Goal: Task Accomplishment & Management: Use online tool/utility

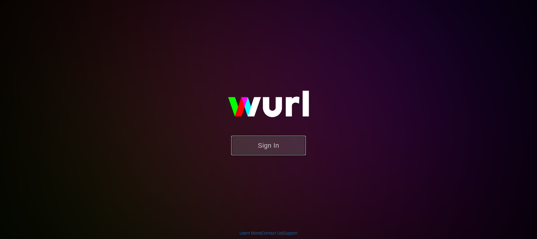
click at [277, 138] on button "Sign In" at bounding box center [268, 145] width 75 height 19
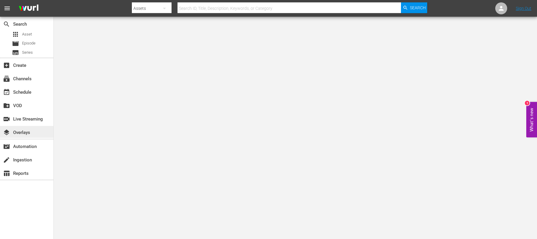
click at [28, 131] on div "layers Overlays" at bounding box center [16, 131] width 33 height 5
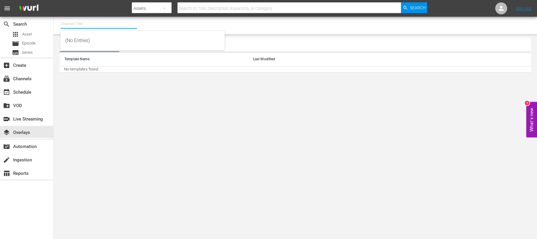
click at [65, 25] on input "text" at bounding box center [99, 24] width 76 height 14
type input "c"
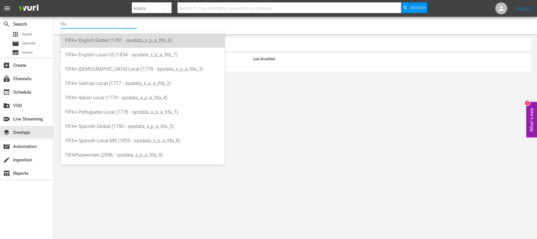
click at [124, 38] on div "FIFA+ English Global (1781 - sysdata_s_p_a_fifa_6)" at bounding box center [142, 40] width 155 height 14
type input "FIFA+ English Global (1781 - sysdata_s_p_a_fifa_6)"
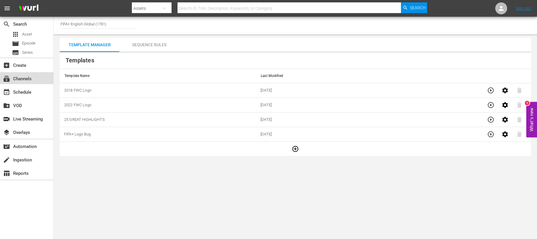
click at [25, 76] on div "subscriptions Channels" at bounding box center [16, 77] width 33 height 5
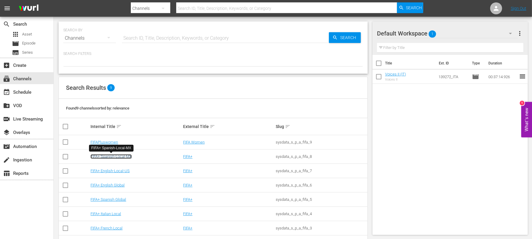
click at [111, 157] on link "FIFA+ Spanish-Local-MX" at bounding box center [110, 156] width 41 height 4
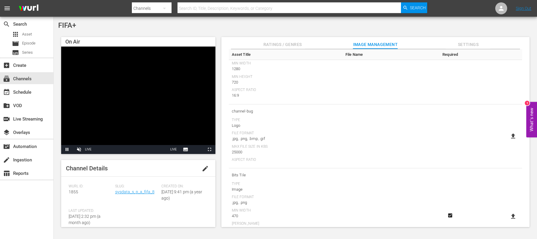
scroll to position [97, 0]
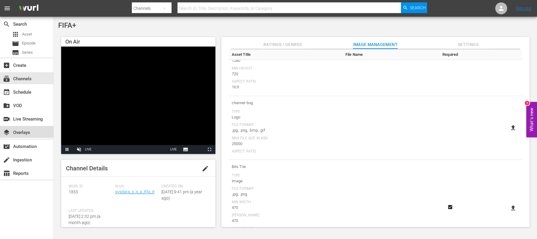
click at [16, 132] on div "layers Overlays" at bounding box center [16, 131] width 33 height 5
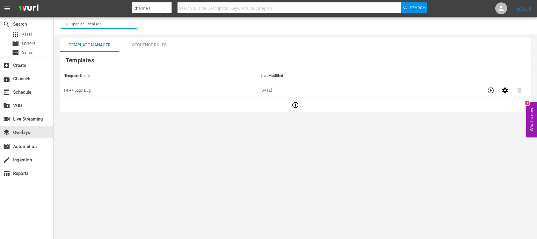
click at [110, 25] on input "FIFA+ Spanish-Local-MX" at bounding box center [99, 24] width 76 height 14
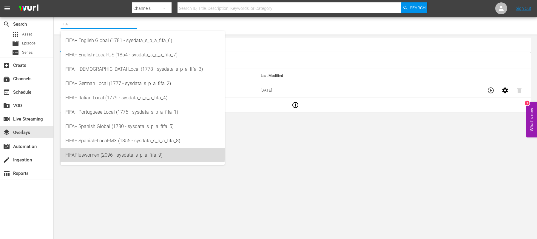
click at [85, 150] on div "FIFAPluswomen (2096 - sysdata_s_p_a_fifa_9)" at bounding box center [142, 155] width 155 height 14
type input "FIFAPluswomen (2096 - sysdata_s_p_a_fifa_9)"
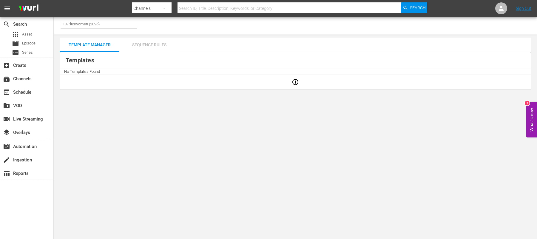
click at [157, 42] on div "Sequence Rules" at bounding box center [149, 45] width 60 height 14
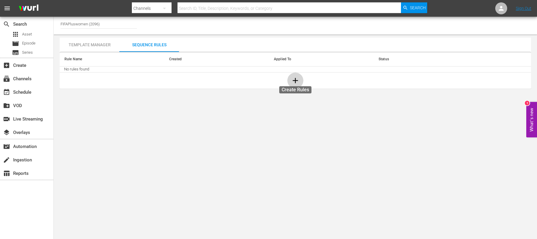
click at [298, 80] on icon "button" at bounding box center [295, 80] width 5 height 5
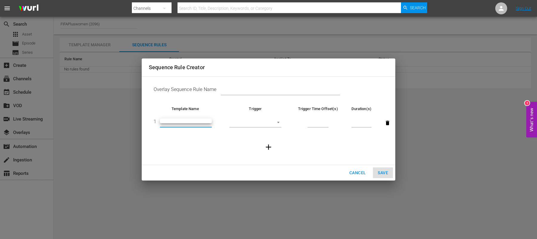
click at [206, 124] on body "menu Search By Channels Search ID, Title, Description, Keywords, or Category Se…" at bounding box center [268, 119] width 537 height 239
click at [354, 175] on div at bounding box center [268, 119] width 537 height 239
click at [355, 173] on span "Cancel" at bounding box center [358, 172] width 16 height 7
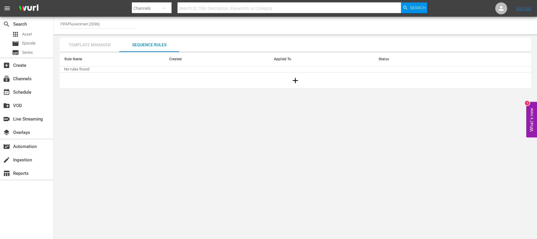
click at [85, 44] on div "Template Manager" at bounding box center [90, 45] width 60 height 14
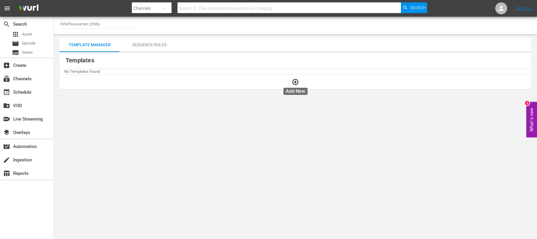
click at [296, 81] on icon "button" at bounding box center [295, 81] width 7 height 7
click at [114, 25] on input "FIFAPluswomen (2096)" at bounding box center [99, 24] width 76 height 14
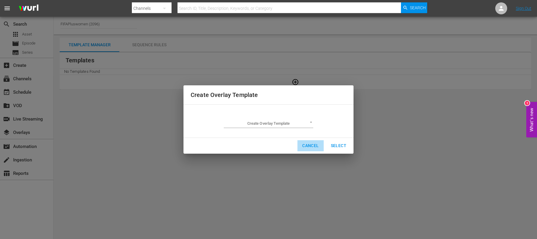
click at [310, 148] on span "Cancel" at bounding box center [310, 145] width 16 height 7
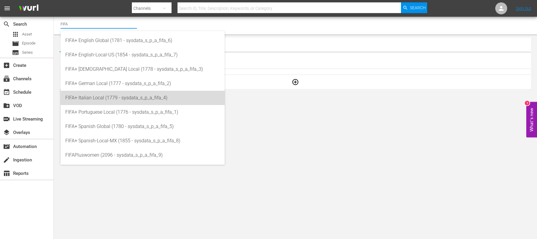
click at [116, 95] on div "FIFA+ Italian Local (1779 - sysdata_s_p_a_fifa_4)" at bounding box center [142, 98] width 155 height 14
type input "FIFA+ Italian Local (1779 - sysdata_s_p_a_fifa_4)"
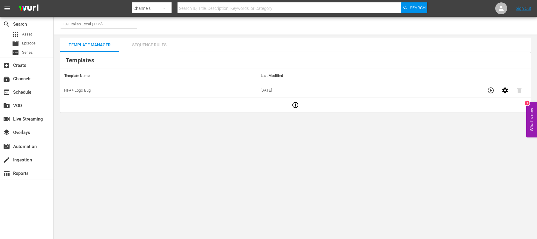
click at [150, 46] on div "Sequence Rules" at bounding box center [149, 45] width 60 height 14
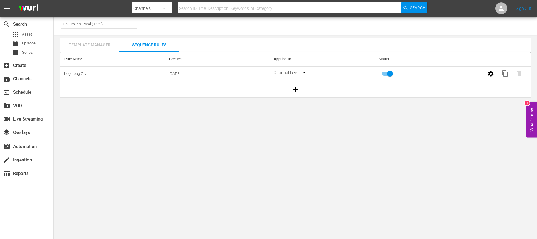
click at [89, 45] on div "Template Manager" at bounding box center [90, 45] width 60 height 14
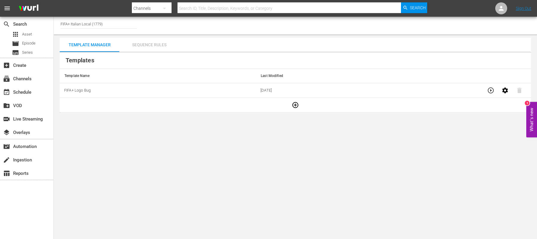
click at [148, 41] on div "Sequence Rules" at bounding box center [149, 45] width 60 height 14
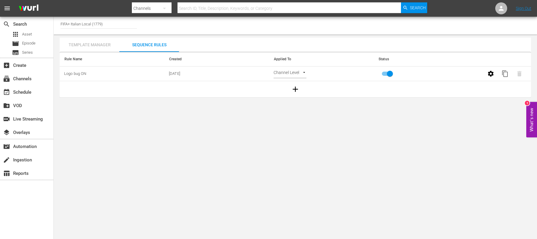
click at [92, 44] on div "Template Manager" at bounding box center [90, 45] width 60 height 14
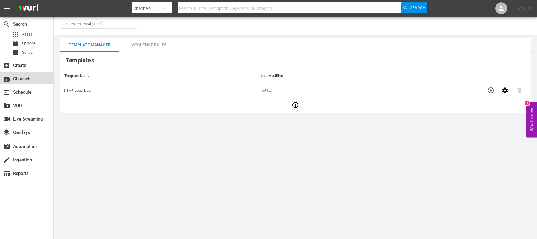
click at [14, 81] on div "subscriptions Channels" at bounding box center [16, 77] width 33 height 5
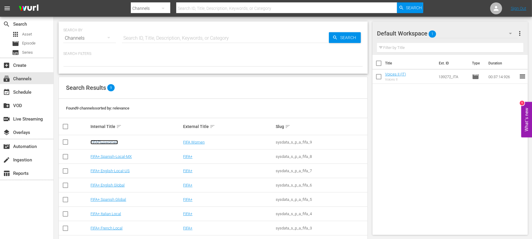
click at [110, 143] on link "FIFAPluswomen" at bounding box center [103, 142] width 27 height 4
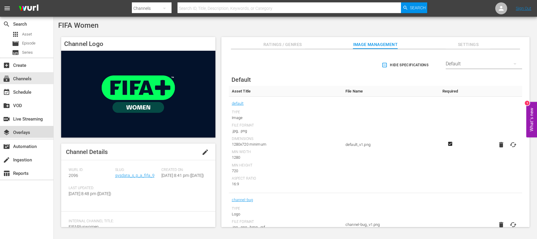
click at [29, 131] on div "layers Overlays" at bounding box center [16, 131] width 33 height 5
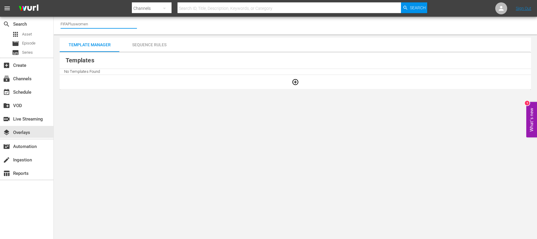
click at [95, 24] on input "FIFAPluswomen" at bounding box center [99, 24] width 76 height 14
type input "F"
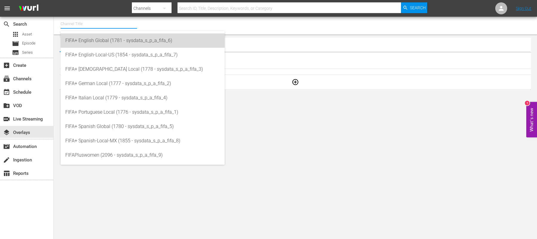
click at [102, 42] on div "FIFA+ English Global (1781 - sysdata_s_p_a_fifa_6)" at bounding box center [142, 40] width 155 height 14
type input "FIFA+ English Global (1781 - sysdata_s_p_a_fifa_6)"
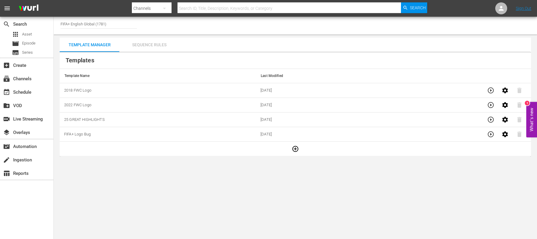
click at [152, 45] on div "Sequence Rules" at bounding box center [149, 45] width 60 height 14
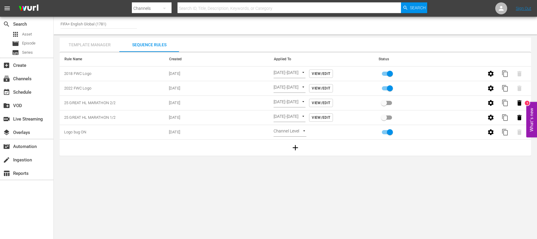
click at [90, 44] on div "Template Manager" at bounding box center [90, 45] width 60 height 14
